Goal: Information Seeking & Learning: Learn about a topic

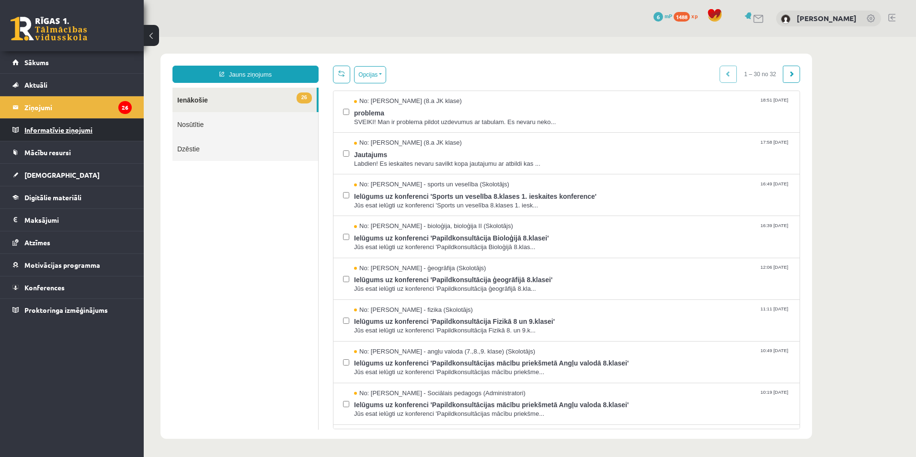
click at [72, 134] on legend "Informatīvie ziņojumi 0" at bounding box center [77, 130] width 107 height 22
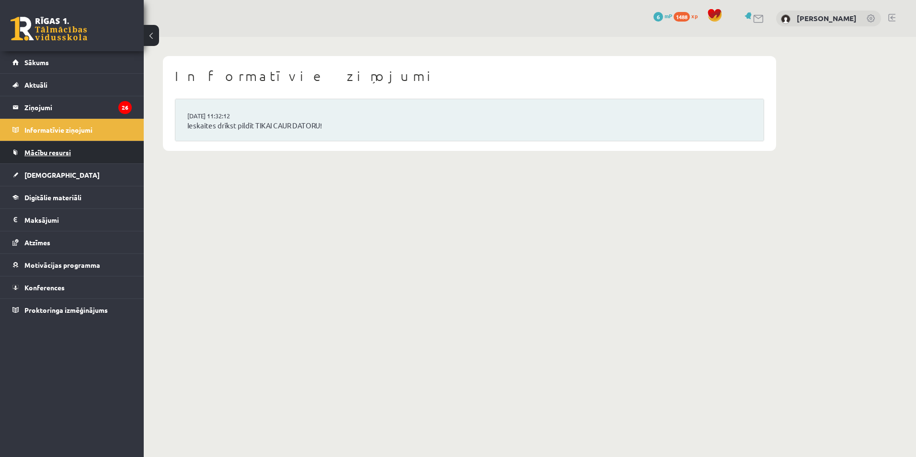
click at [41, 153] on span "Mācību resursi" at bounding box center [47, 152] width 46 height 9
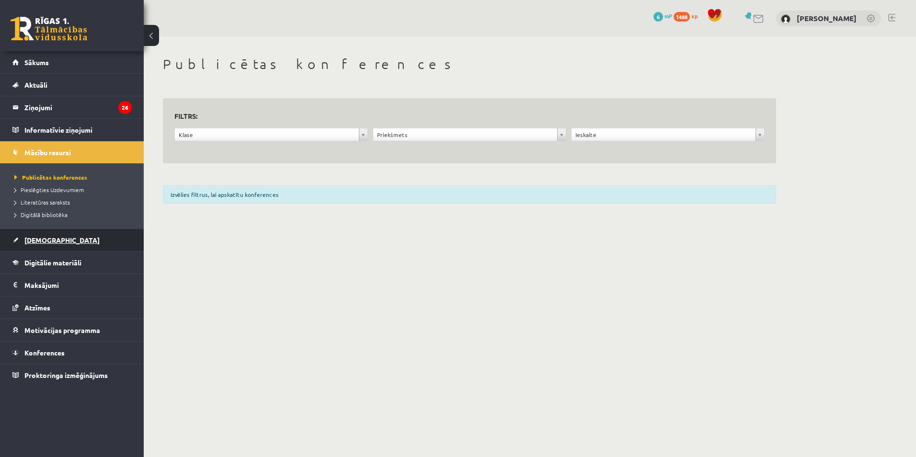
click at [34, 240] on span "[DEMOGRAPHIC_DATA]" at bounding box center [61, 240] width 75 height 9
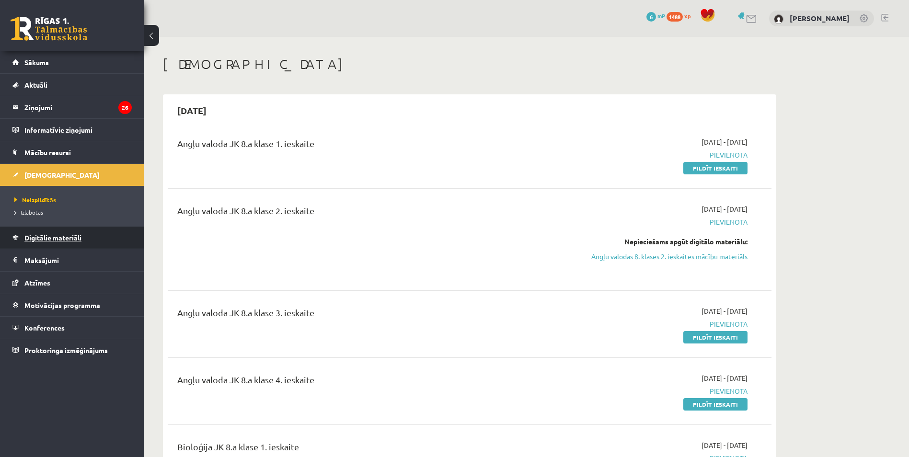
click at [77, 240] on span "Digitālie materiāli" at bounding box center [52, 237] width 57 height 9
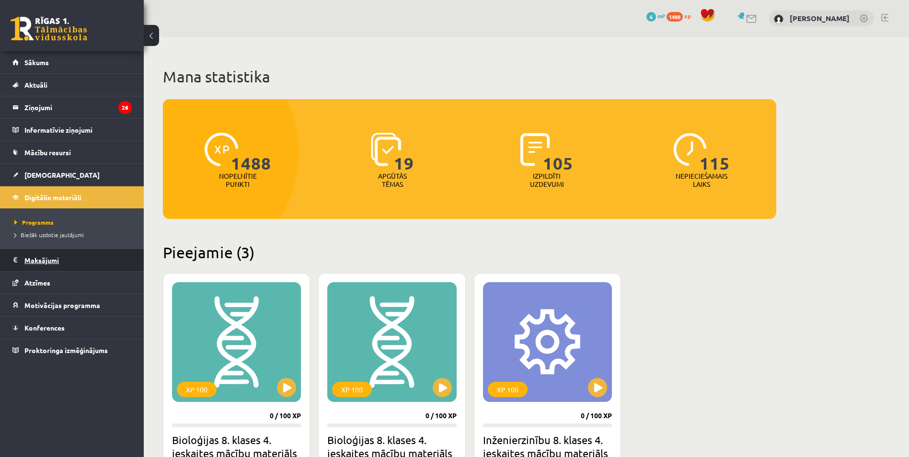
click at [44, 259] on legend "Maksājumi 0" at bounding box center [77, 260] width 107 height 22
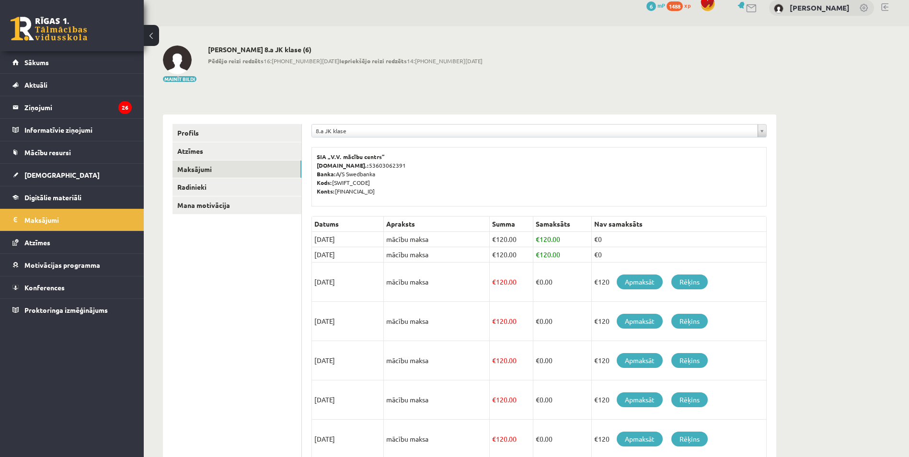
scroll to position [8, 0]
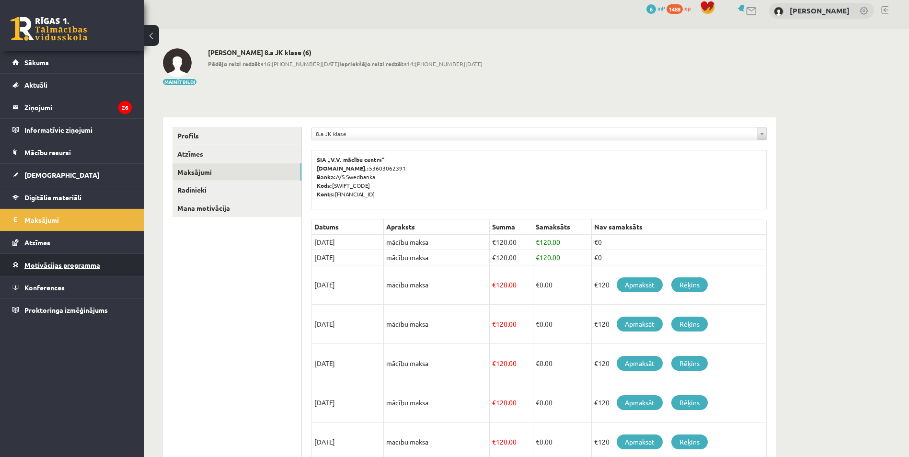
click at [45, 264] on span "Motivācijas programma" at bounding box center [62, 265] width 76 height 9
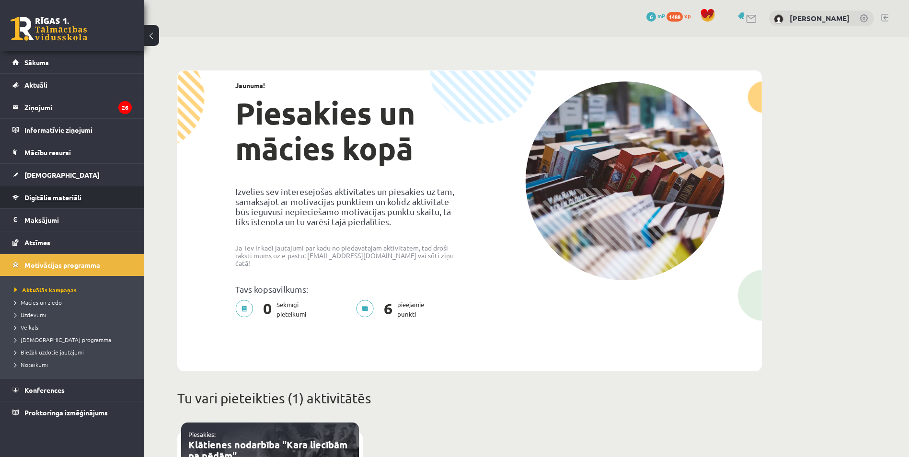
click at [43, 198] on span "Digitālie materiāli" at bounding box center [52, 197] width 57 height 9
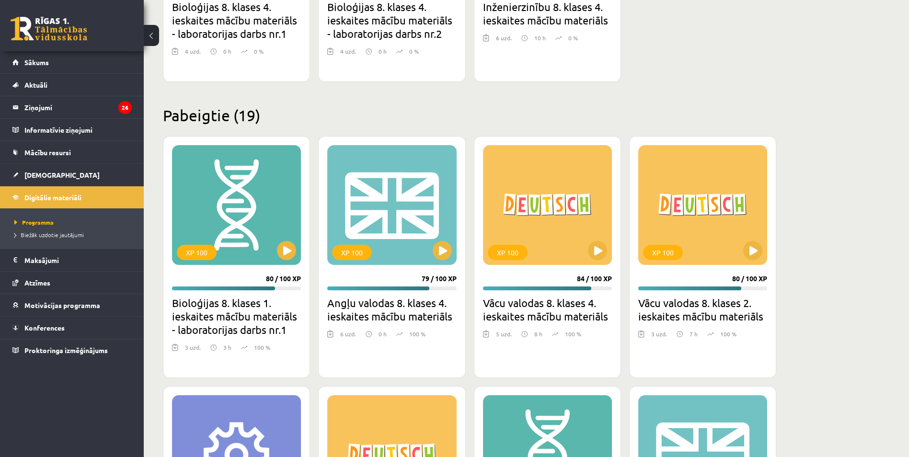
scroll to position [433, 0]
click at [220, 226] on div "XP 100" at bounding box center [236, 206] width 129 height 120
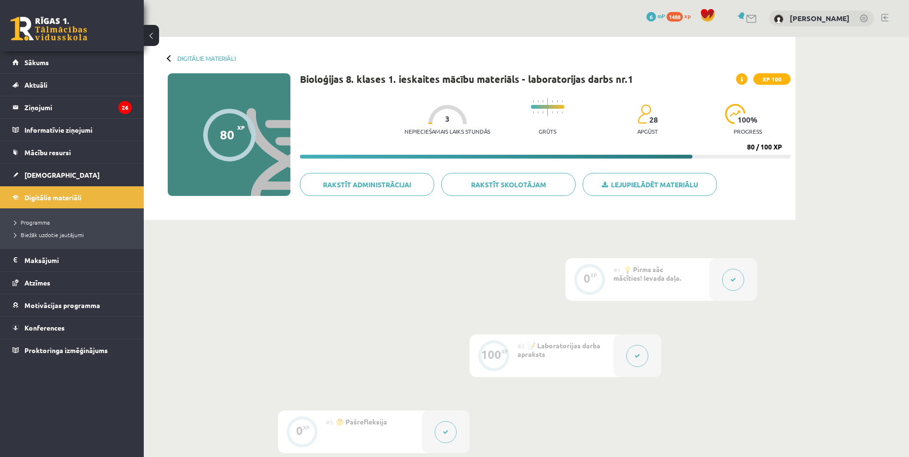
click at [642, 279] on span "💡 Pirms sāc mācīties! Ievada daļa." at bounding box center [647, 273] width 68 height 17
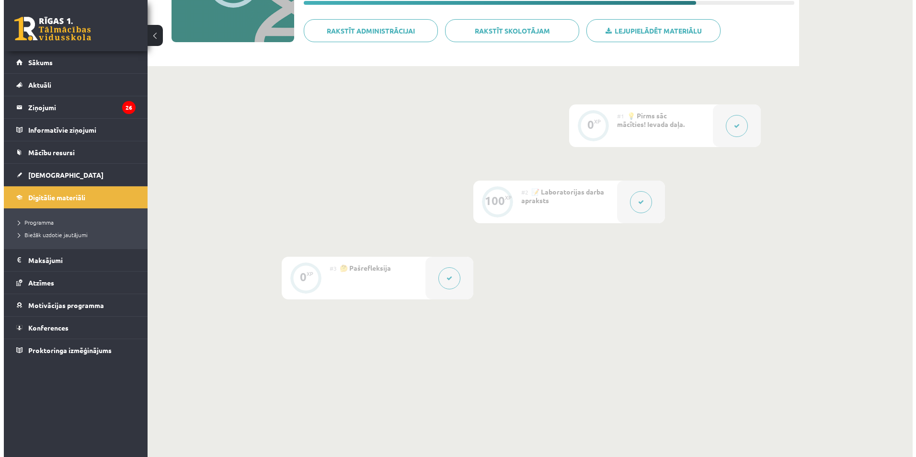
scroll to position [164, 0]
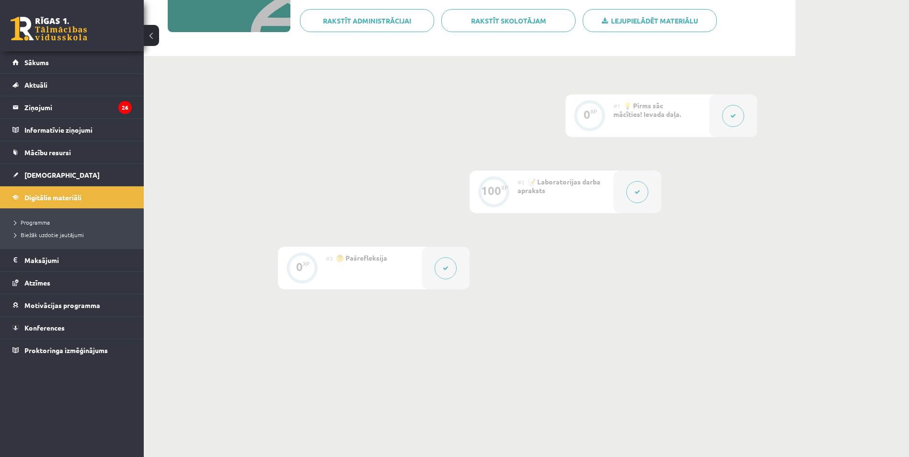
click at [578, 192] on div "#2 📝 Laboratorijas darba apraksts" at bounding box center [565, 192] width 96 height 43
click at [634, 191] on button at bounding box center [637, 192] width 22 height 22
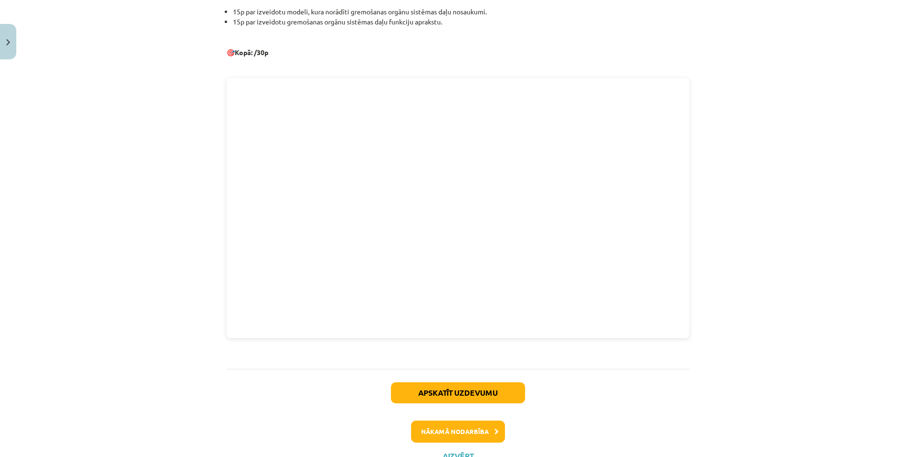
scroll to position [423, 0]
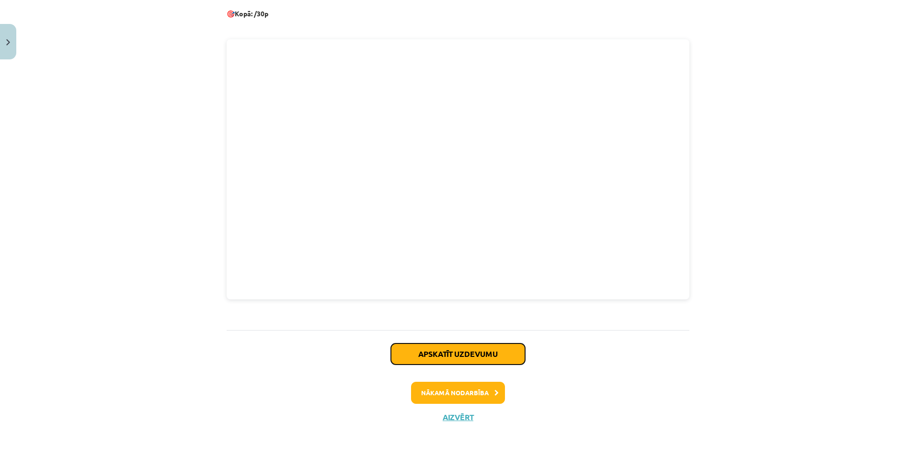
click at [465, 357] on button "Apskatīt uzdevumu" at bounding box center [458, 353] width 134 height 21
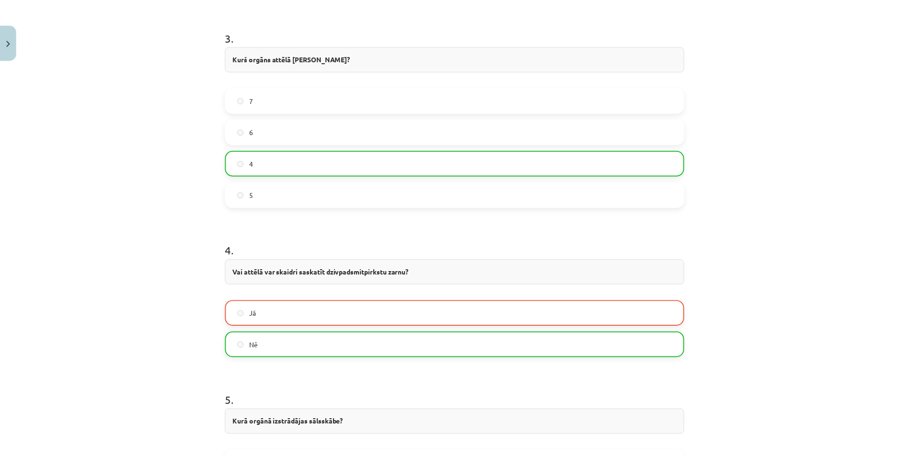
scroll to position [1032, 0]
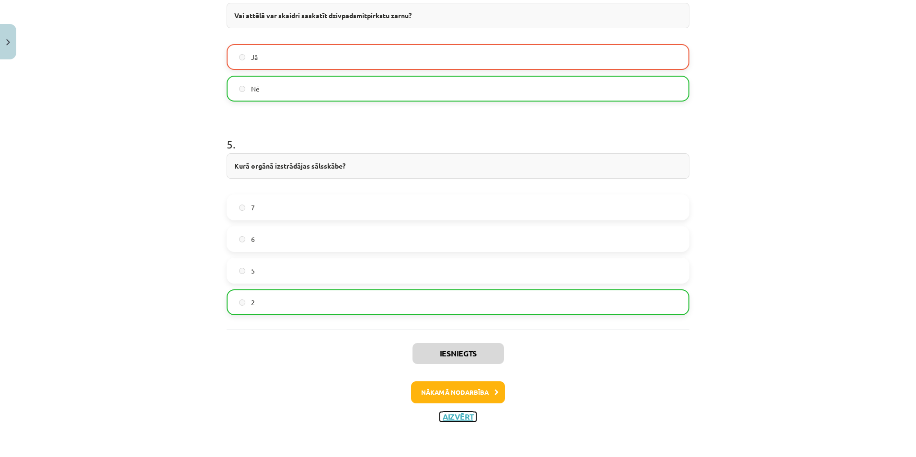
click at [451, 417] on button "Aizvērt" at bounding box center [458, 417] width 36 height 10
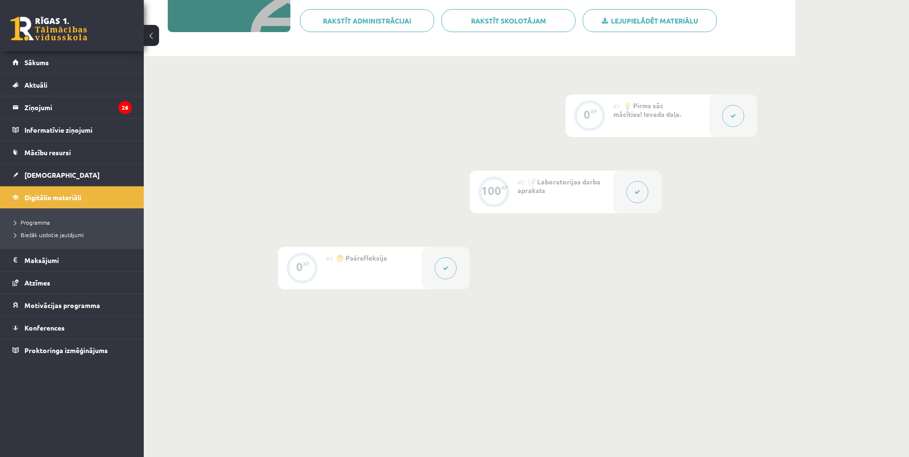
scroll to position [0, 0]
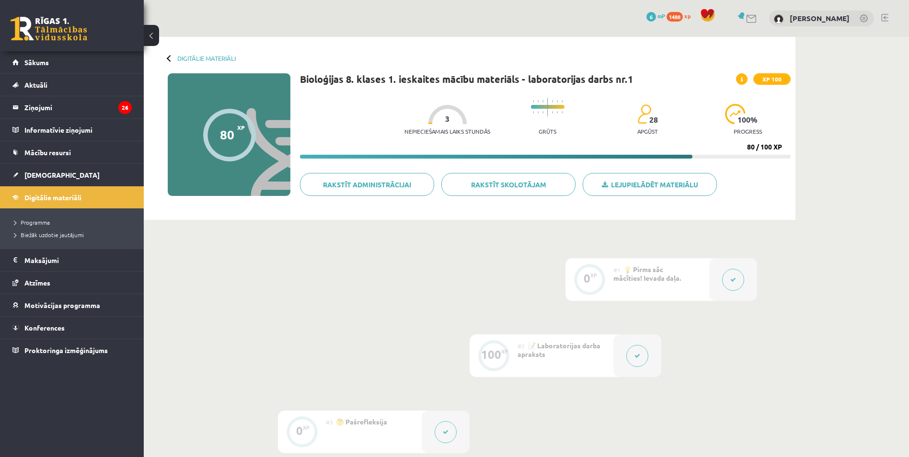
click at [164, 57] on div "Digitālie materiāli 80 XP XP 100 80 / 100 XP Bioloģijas 8. klases 1. ieskaites …" at bounding box center [469, 128] width 651 height 183
click at [205, 59] on link "Digitālie materiāli" at bounding box center [206, 58] width 58 height 7
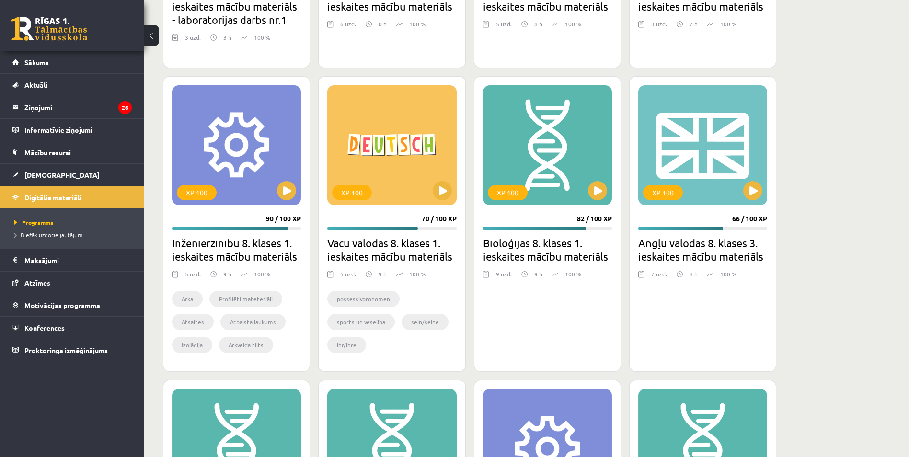
scroll to position [743, 0]
click at [598, 190] on button at bounding box center [597, 190] width 19 height 19
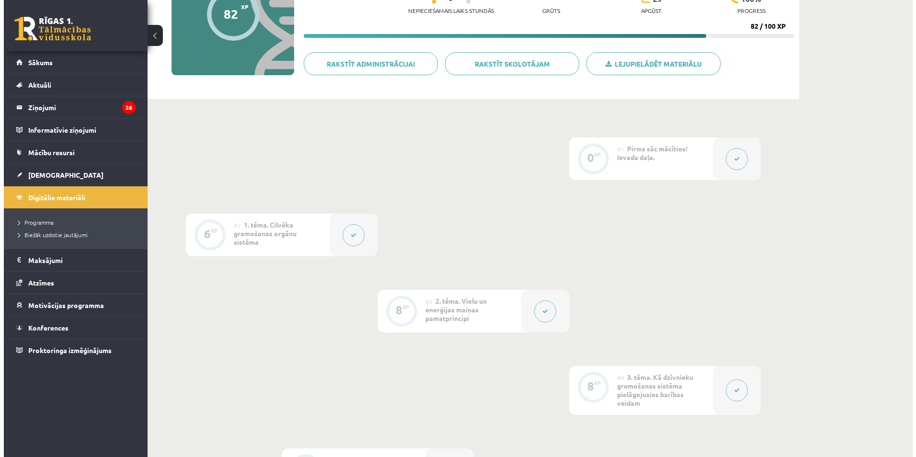
scroll to position [120, 0]
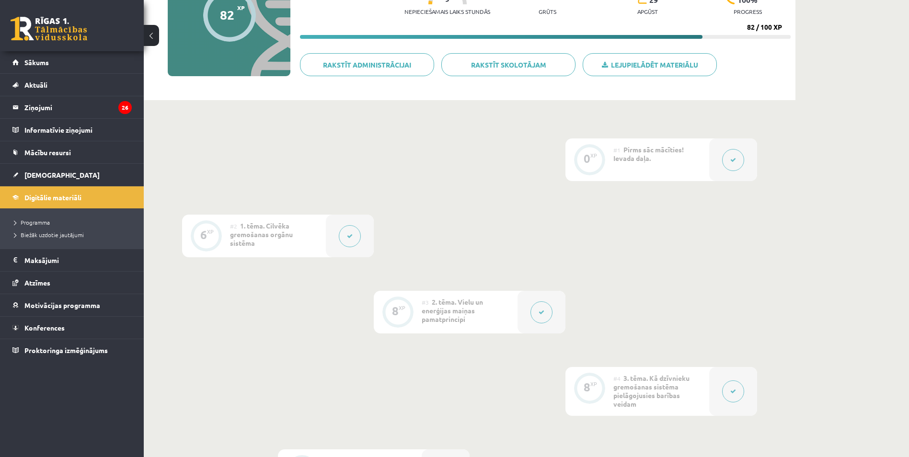
click at [349, 236] on icon at bounding box center [350, 236] width 6 height 6
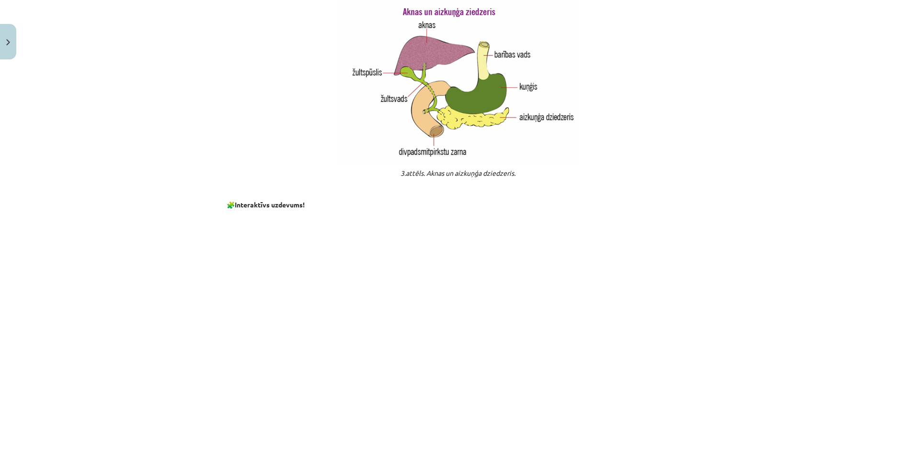
scroll to position [1328, 0]
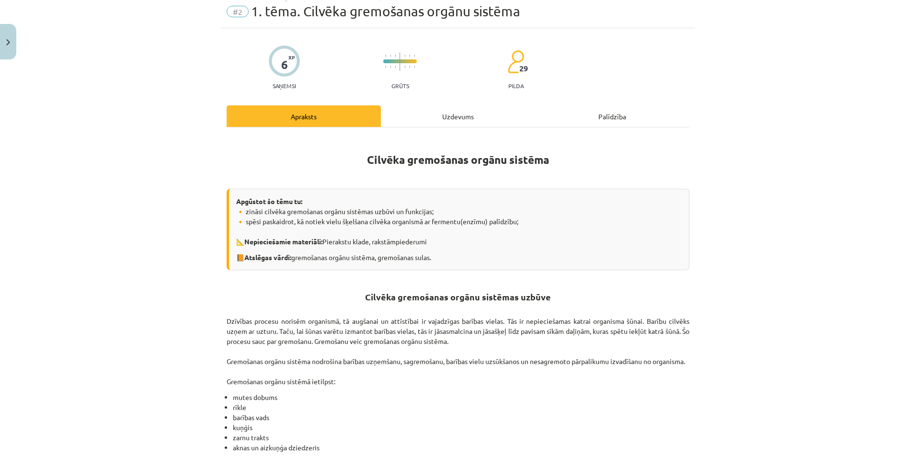
click at [443, 115] on div "Uzdevums" at bounding box center [458, 116] width 154 height 22
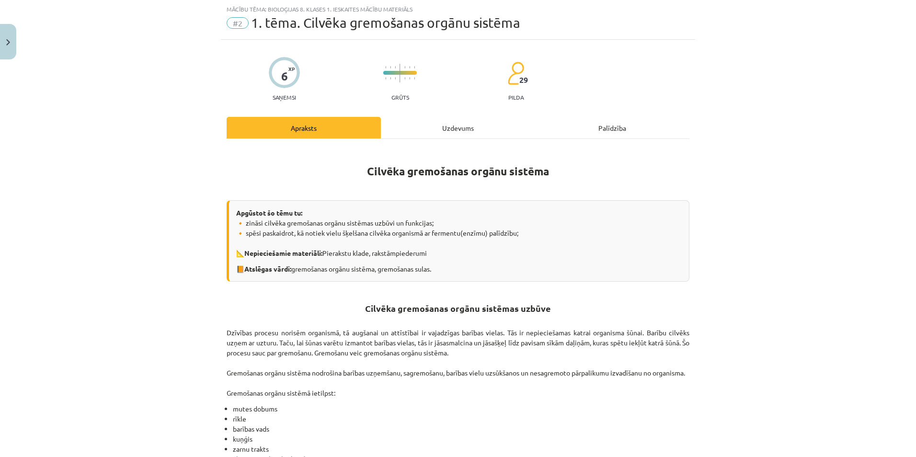
select select "*"
select select "**"
select select "*"
select select "**"
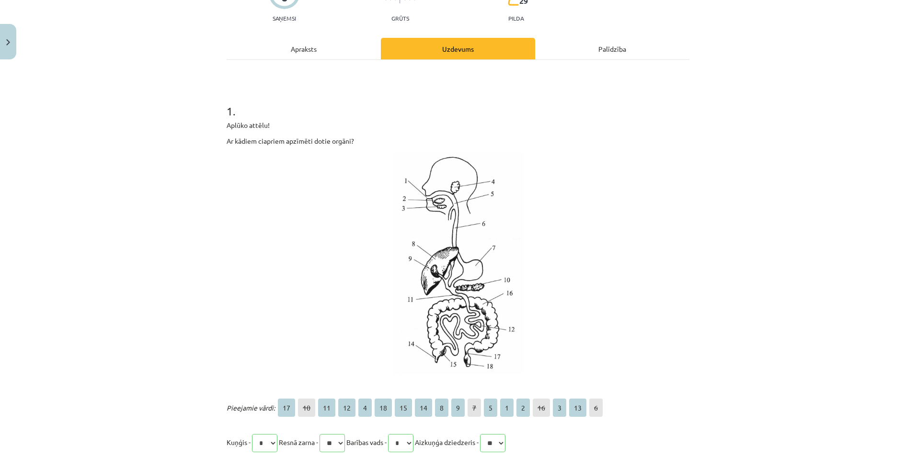
scroll to position [103, 0]
click at [293, 48] on div "Apraksts" at bounding box center [304, 48] width 154 height 22
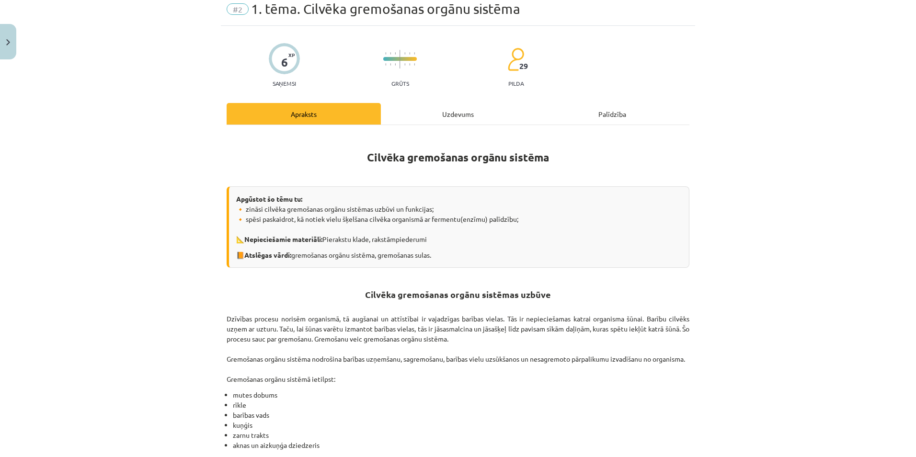
scroll to position [0, 0]
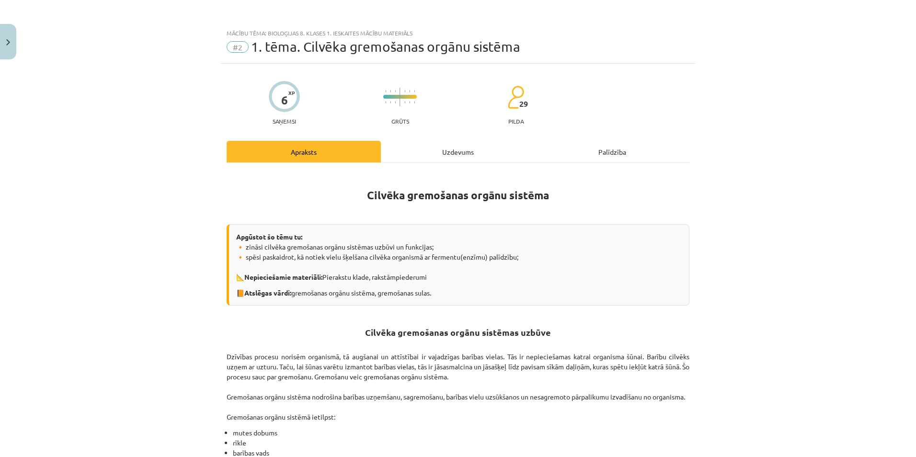
click at [448, 155] on div "Uzdevums" at bounding box center [458, 152] width 154 height 22
select select "*"
select select "**"
select select "*"
select select "**"
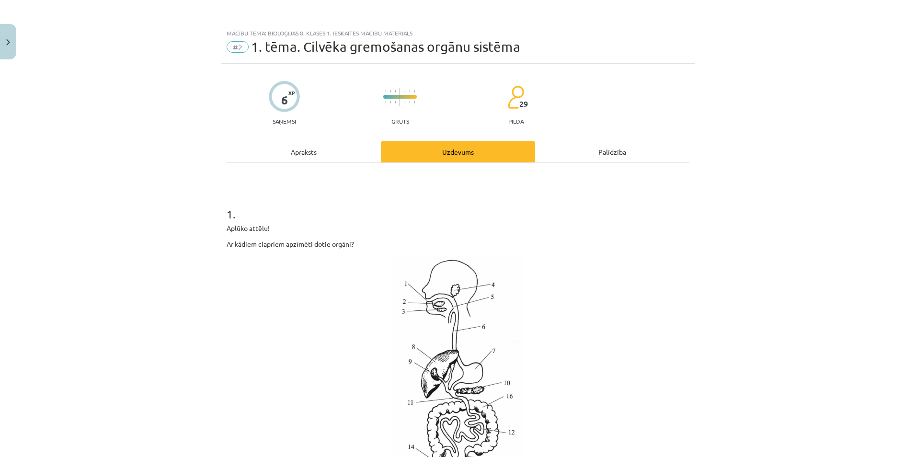
scroll to position [24, 0]
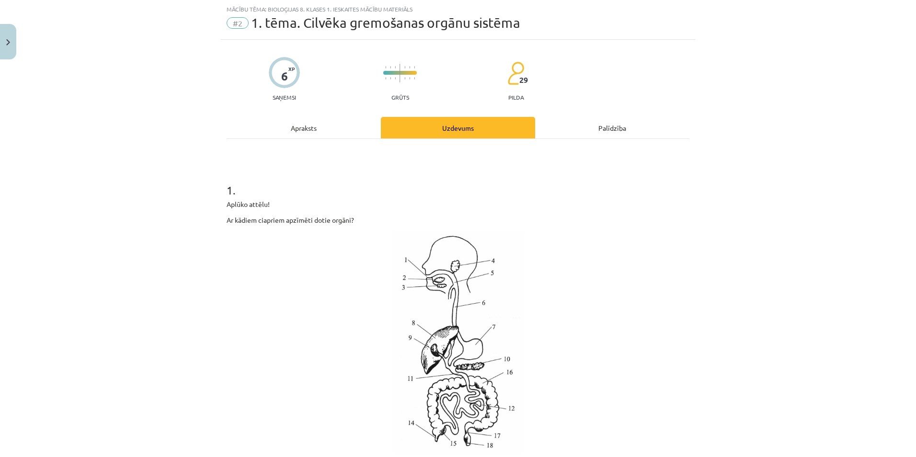
click at [304, 129] on div "Apraksts" at bounding box center [304, 128] width 154 height 22
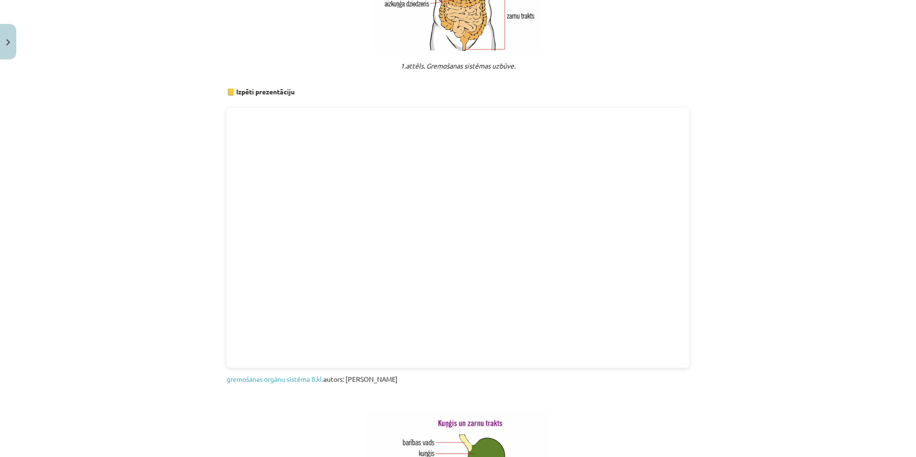
scroll to position [678, 0]
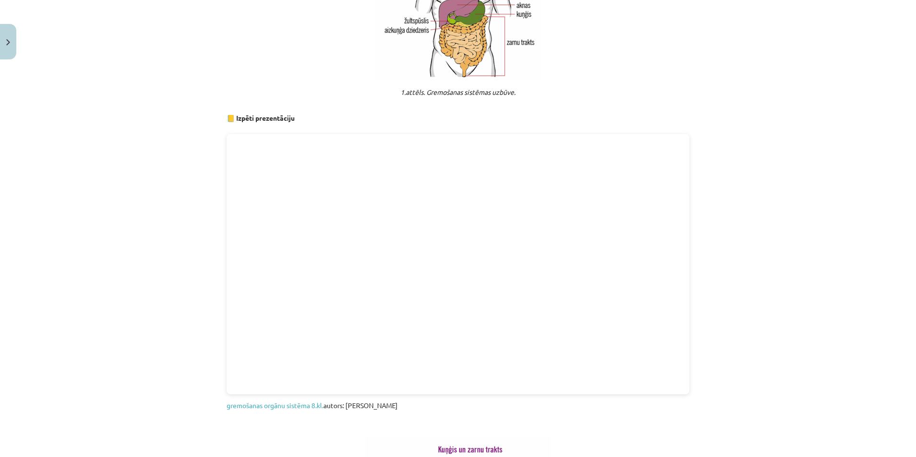
click at [692, 403] on div "Mācību tēma: Bioloģijas 8. klases 1. ieskaites mācību materiāls #2 1. tēma. Cil…" at bounding box center [458, 228] width 916 height 457
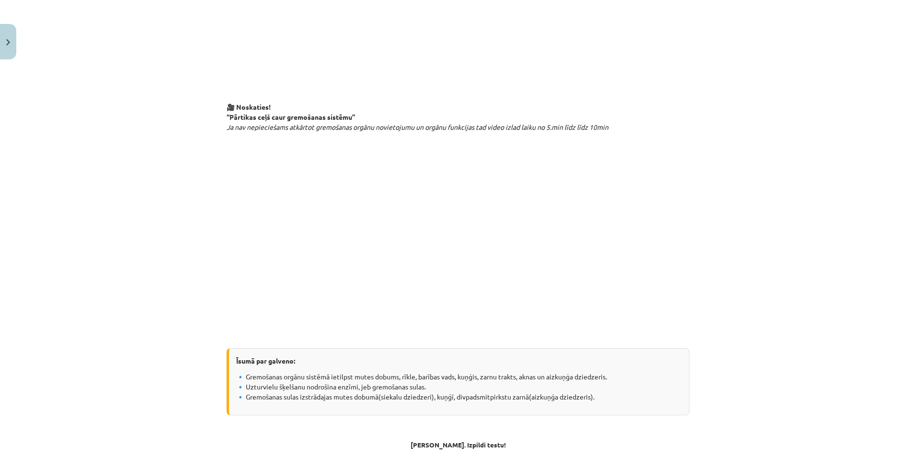
scroll to position [1715, 0]
click at [672, 314] on p at bounding box center [458, 235] width 463 height 175
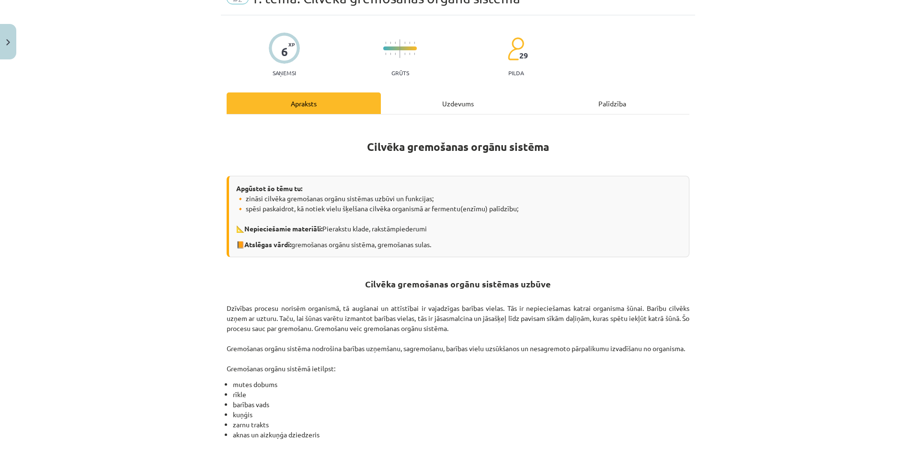
scroll to position [0, 0]
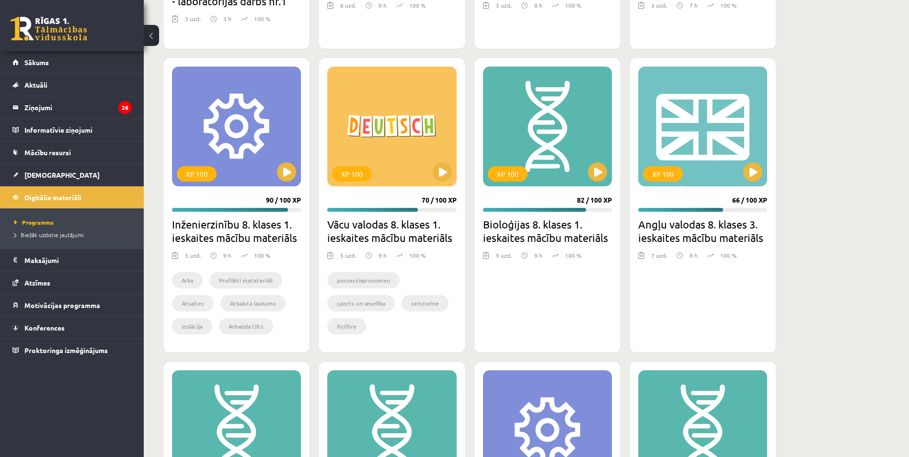
scroll to position [762, 0]
click at [568, 168] on div "XP 100" at bounding box center [547, 126] width 129 height 120
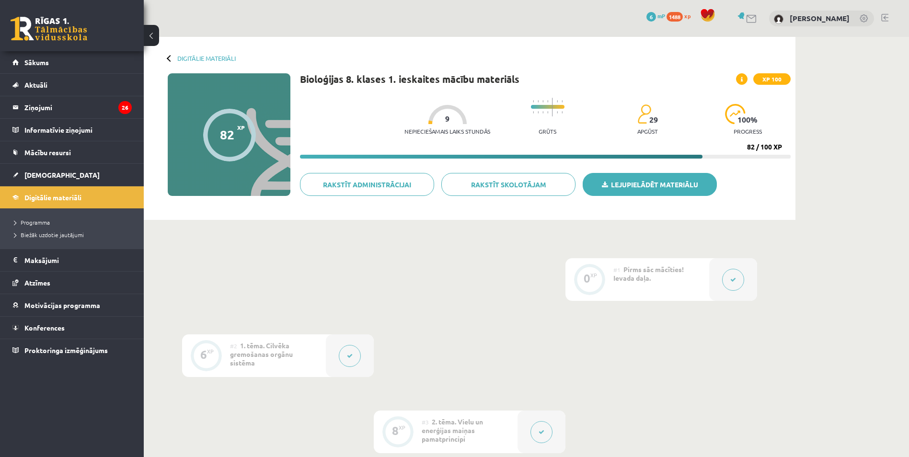
click at [665, 185] on link "Lejupielādēt materiālu" at bounding box center [649, 184] width 134 height 23
